Goal: Find specific page/section: Find specific page/section

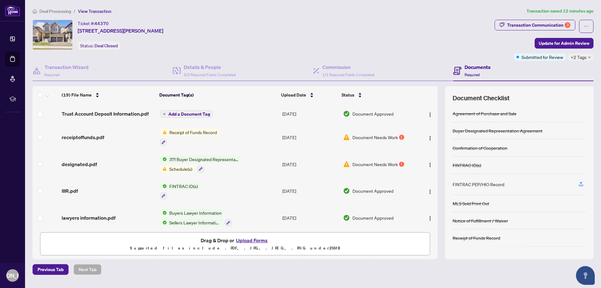
click at [220, 141] on td "Receipt of Funds Record" at bounding box center [219, 137] width 122 height 27
click at [176, 164] on div "371 Buyer Designated Representation Agreement - Authority for Purchase or Lease…" at bounding box center [200, 164] width 81 height 17
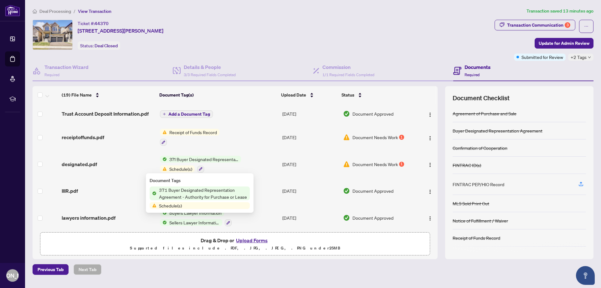
click at [359, 168] on td "Document Needs Work 1" at bounding box center [379, 164] width 76 height 27
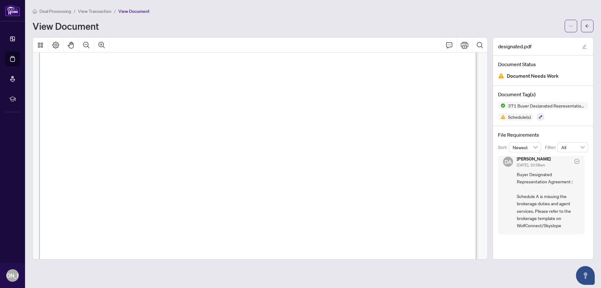
scroll to position [2036, 0]
